Goal: Complete application form

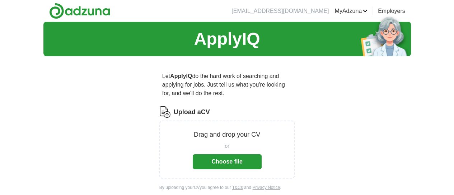
scroll to position [36, 0]
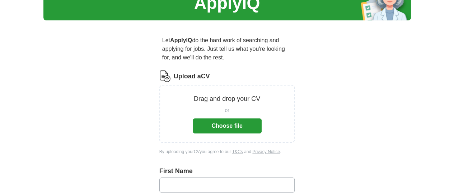
click at [205, 178] on input "text" at bounding box center [227, 185] width 136 height 15
type input "******"
type input "*********"
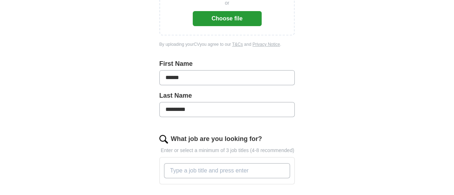
scroll to position [179, 0]
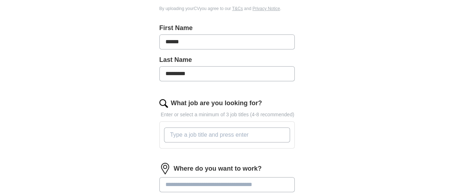
click at [248, 128] on input "What job are you looking for?" at bounding box center [227, 135] width 126 height 15
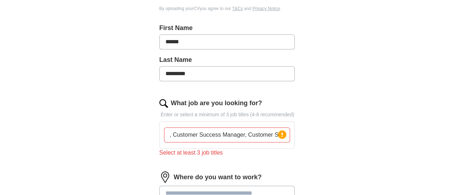
scroll to position [0, 0]
click at [250, 130] on input "Logistics Operations Manager, Customer Success Manager, Customer Service Manage…" at bounding box center [227, 135] width 126 height 15
click at [281, 186] on input at bounding box center [227, 193] width 136 height 15
click at [229, 128] on input "Logistics Operations Manager, Customer Success Manager, Customer Service Manage…" at bounding box center [227, 135] width 126 height 15
click at [280, 128] on input "Logistics Operations Manager,Customer Success M anager, Customer Service Manage…" at bounding box center [227, 135] width 126 height 15
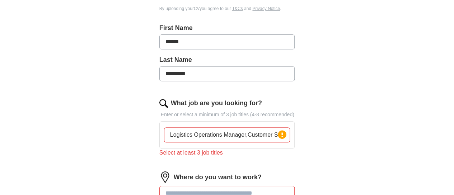
click at [276, 128] on input "Logistics Operations Manager,Customer Success M anager, Customer Service Manage…" at bounding box center [227, 135] width 126 height 15
drag, startPoint x: 230, startPoint y: 126, endPoint x: 308, endPoint y: 127, distance: 78.2
click at [292, 127] on div "Logistics Operations Manager,Customer Success [PERSON_NAME], Customer Service M…" at bounding box center [226, 135] width 129 height 21
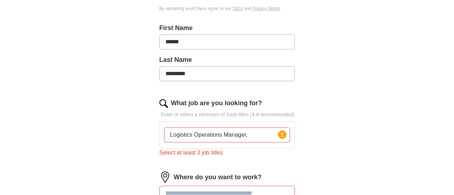
type input "Logistics Operations Manager"
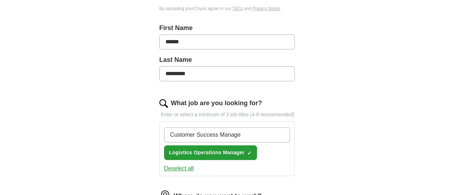
type input "Customer Success Manager"
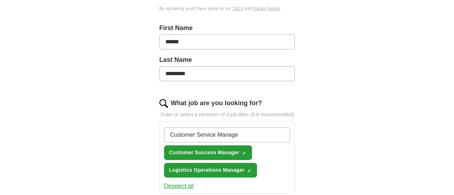
type input "Customer Service Manager"
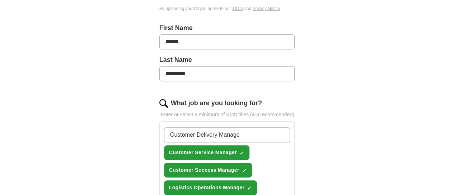
type input "Customer Delivery Manager"
type input "Customer Service Delivery Manager"
type input "Transport Logistics Manager"
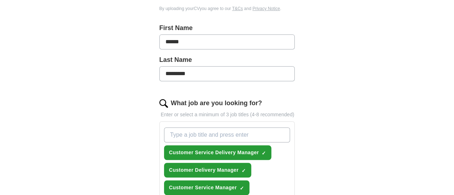
type input "#"
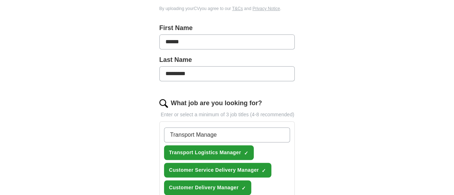
type input "Transport Manager"
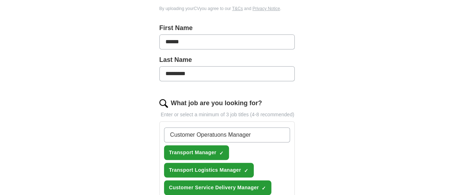
click at [192, 128] on input "Customer Operatuons Manager" at bounding box center [227, 135] width 126 height 15
type input "Customer Operations Manager"
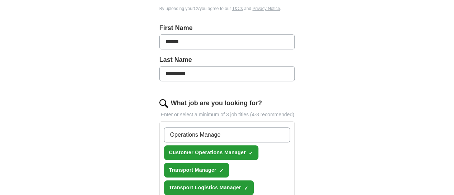
type input "Operations Manager"
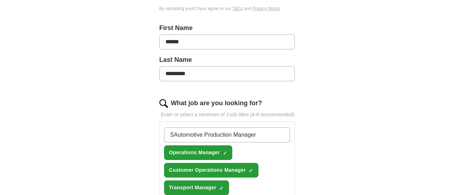
click at [164, 128] on input "SAutomotive Production Manager" at bounding box center [227, 135] width 126 height 15
type input "Automotive Production Manager"
click at [243, 128] on input "Automotive Production Manager" at bounding box center [227, 135] width 126 height 15
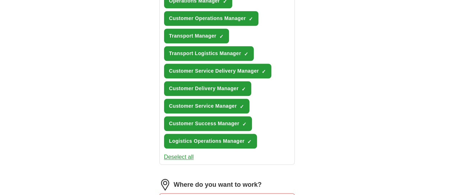
scroll to position [359, 0]
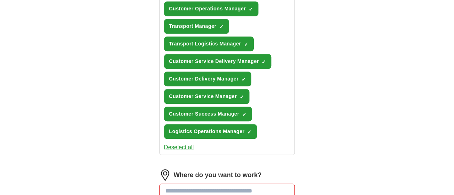
click at [237, 184] on input at bounding box center [227, 191] width 136 height 15
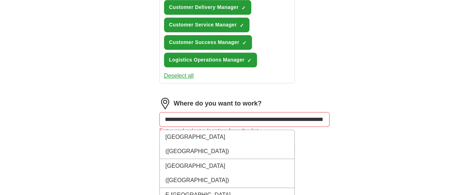
scroll to position [0, 49]
type input "**********"
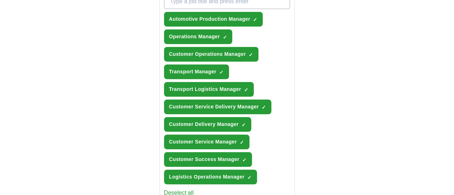
scroll to position [460, 0]
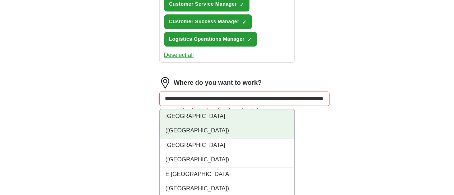
click at [186, 109] on li "[GEOGRAPHIC_DATA] ([GEOGRAPHIC_DATA])" at bounding box center [227, 123] width 135 height 29
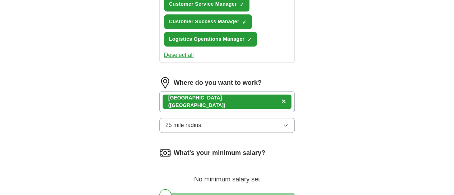
click at [287, 125] on icon "button" at bounding box center [285, 126] width 3 height 2
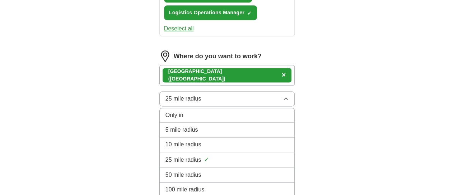
scroll to position [531, 0]
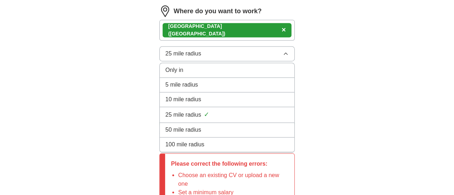
click at [241, 126] on div "50 mile radius" at bounding box center [226, 130] width 123 height 9
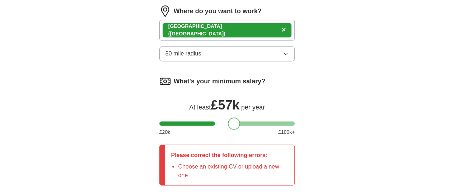
click at [222, 122] on div at bounding box center [227, 124] width 136 height 4
click at [226, 118] on div at bounding box center [232, 124] width 12 height 12
click at [213, 122] on div at bounding box center [227, 124] width 136 height 4
click at [218, 118] on div at bounding box center [224, 124] width 12 height 12
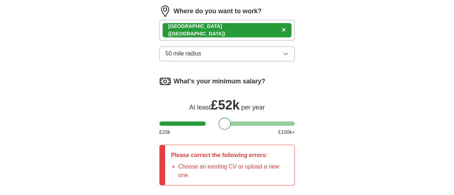
click at [218, 118] on div at bounding box center [224, 124] width 12 height 12
click at [205, 122] on div at bounding box center [227, 124] width 136 height 4
click at [198, 122] on div at bounding box center [227, 124] width 136 height 4
click at [204, 118] on div at bounding box center [210, 124] width 12 height 12
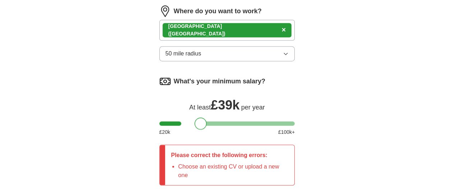
click at [188, 122] on div at bounding box center [227, 124] width 136 height 4
click at [196, 118] on div at bounding box center [202, 124] width 12 height 12
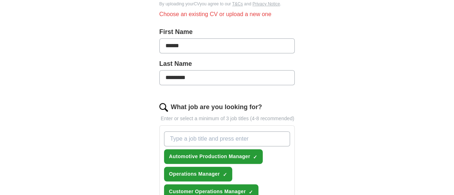
scroll to position [173, 0]
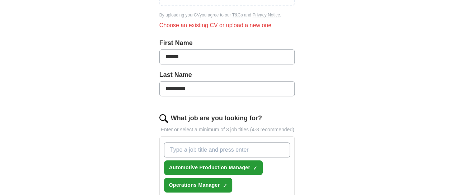
click at [194, 143] on input "What job are you looking for?" at bounding box center [227, 150] width 126 height 15
type input "Customer Experience Manager"
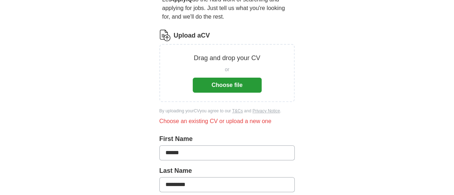
scroll to position [65, 0]
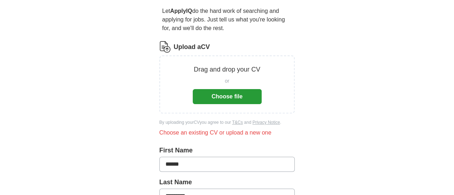
drag, startPoint x: 261, startPoint y: 89, endPoint x: 235, endPoint y: 91, distance: 26.0
click at [235, 91] on button "Choose file" at bounding box center [227, 96] width 69 height 15
click at [227, 89] on button "Choose file" at bounding box center [227, 96] width 69 height 15
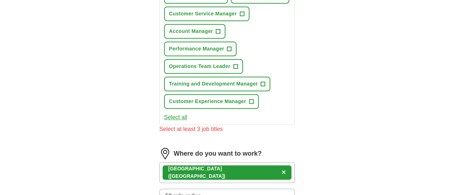
scroll to position [352, 0]
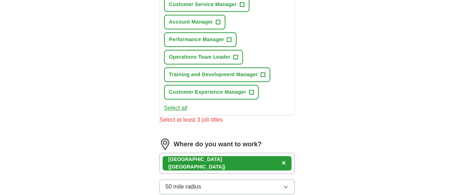
click at [164, 104] on button "Select all" at bounding box center [175, 108] width 23 height 9
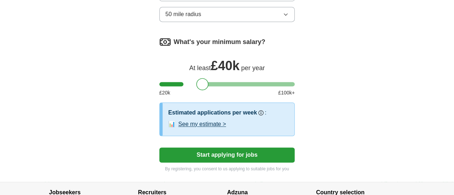
scroll to position [519, 0]
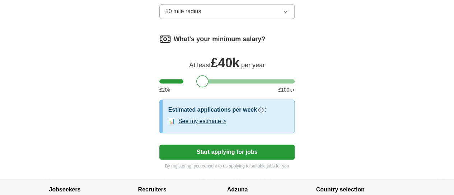
click at [197, 117] on button "See my estimate >" at bounding box center [202, 121] width 48 height 9
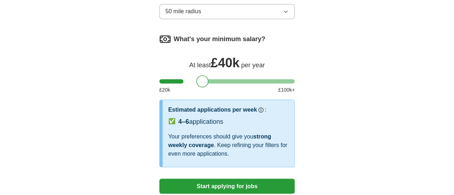
click at [224, 179] on button "Start applying for jobs" at bounding box center [227, 186] width 136 height 15
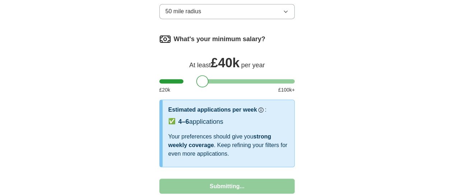
select select "**"
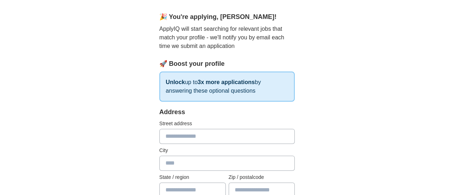
scroll to position [72, 0]
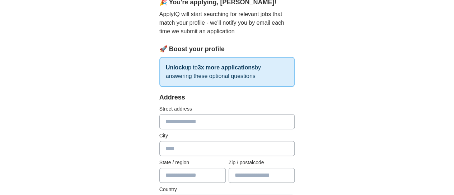
click at [197, 124] on input "text" at bounding box center [227, 121] width 136 height 15
type input "**********"
type input "*******"
type input "**********"
type input "******"
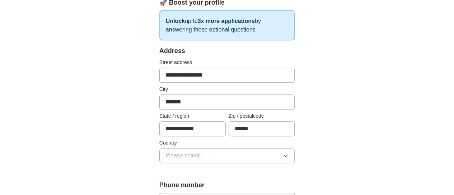
scroll to position [143, 0]
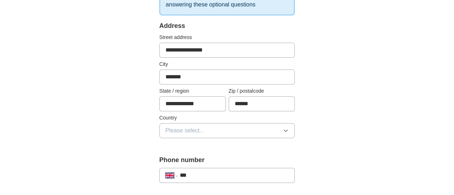
click at [295, 133] on button "Please select..." at bounding box center [227, 130] width 136 height 15
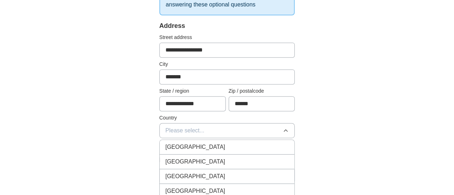
click at [209, 151] on li "[GEOGRAPHIC_DATA]" at bounding box center [227, 147] width 135 height 15
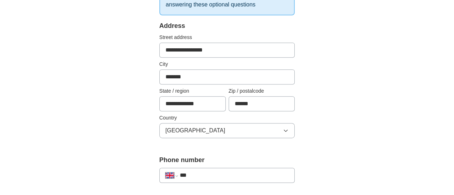
click at [184, 171] on input "***" at bounding box center [234, 175] width 109 height 9
type input "**********"
click at [180, 175] on input "**********" at bounding box center [234, 175] width 109 height 9
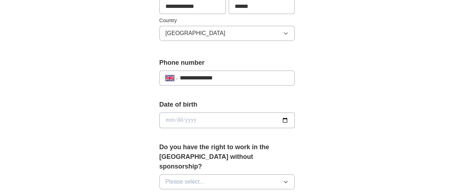
scroll to position [251, 0]
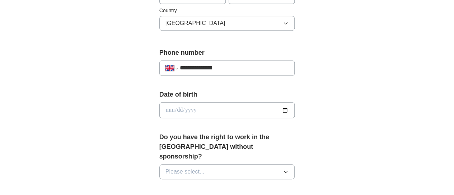
click at [199, 104] on input "date" at bounding box center [227, 111] width 136 height 16
type input "**********"
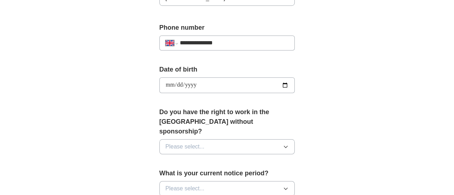
scroll to position [287, 0]
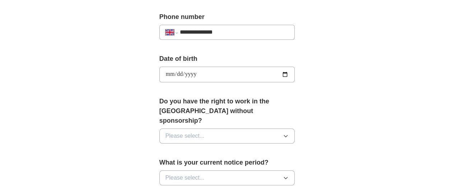
click at [295, 130] on button "Please select..." at bounding box center [227, 136] width 136 height 15
click at [165, 148] on span "Yes" at bounding box center [169, 152] width 9 height 9
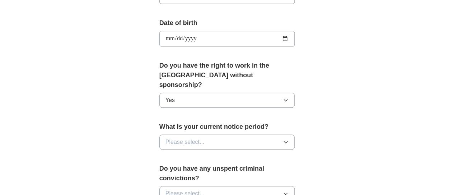
click at [288, 139] on icon "button" at bounding box center [286, 142] width 6 height 6
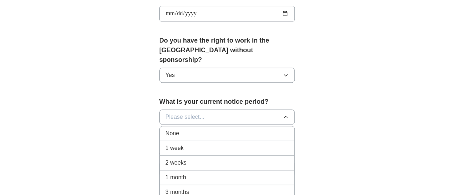
scroll to position [394, 0]
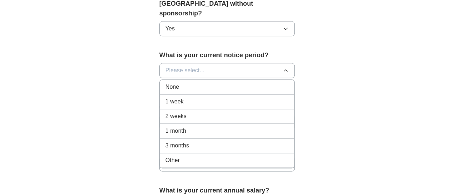
click at [212, 156] on div "Other" at bounding box center [226, 160] width 123 height 9
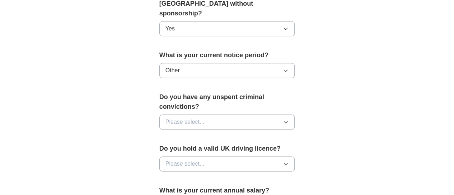
click at [288, 119] on icon "button" at bounding box center [286, 122] width 6 height 6
click at [191, 149] on div "No" at bounding box center [226, 153] width 123 height 9
click at [295, 157] on button "Please select..." at bounding box center [227, 164] width 136 height 15
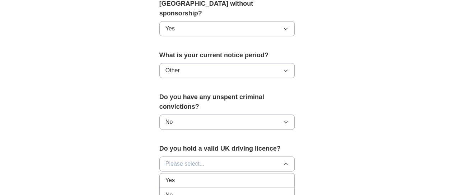
drag, startPoint x: 310, startPoint y: 145, endPoint x: 212, endPoint y: 160, distance: 99.0
click at [212, 176] on div "Yes" at bounding box center [226, 180] width 123 height 9
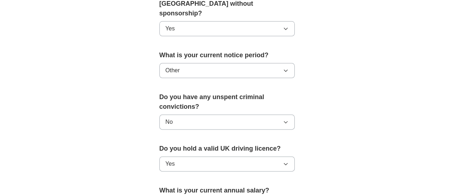
scroll to position [430, 0]
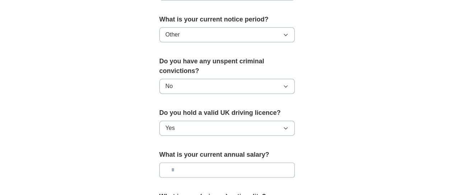
click at [253, 163] on input "text" at bounding box center [227, 170] width 136 height 15
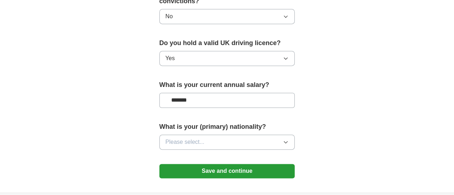
scroll to position [502, 0]
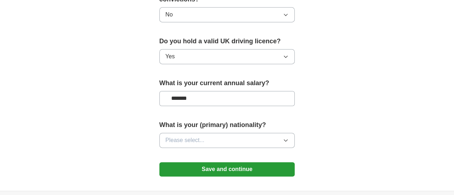
type input "*******"
click at [295, 133] on button "Please select..." at bounding box center [227, 140] width 136 height 15
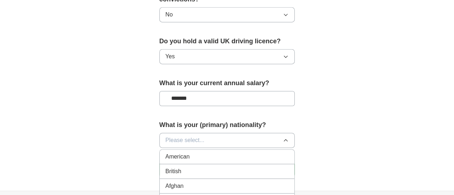
click at [247, 167] on div "British" at bounding box center [226, 171] width 123 height 9
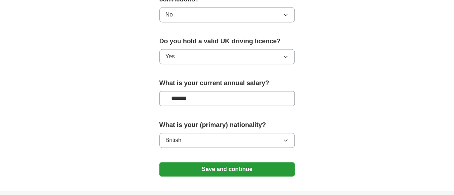
click at [229, 162] on button "Save and continue" at bounding box center [227, 169] width 136 height 14
